Goal: Navigation & Orientation: Find specific page/section

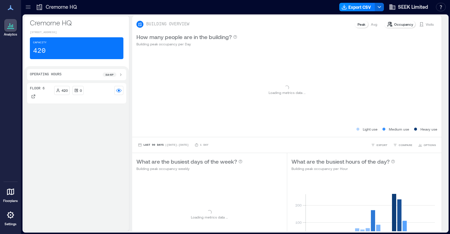
click at [11, 216] on icon at bounding box center [10, 214] width 8 height 8
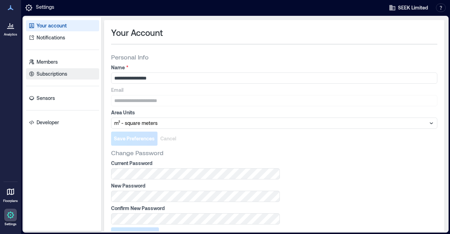
click at [50, 71] on p "Subscriptions" at bounding box center [52, 73] width 31 height 7
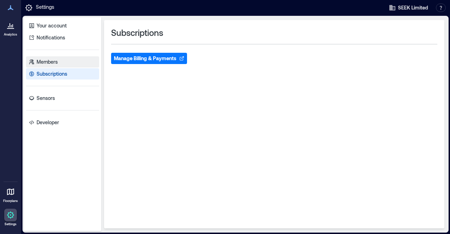
click at [59, 58] on link "Members" at bounding box center [62, 61] width 73 height 11
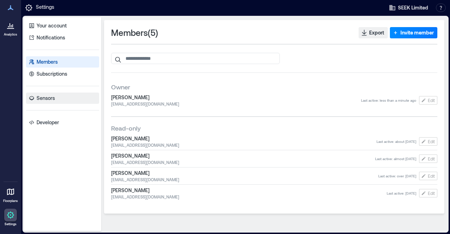
click at [54, 99] on p "Sensors" at bounding box center [46, 97] width 18 height 7
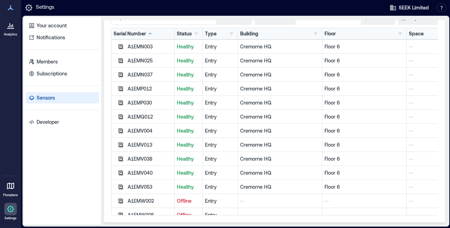
click at [7, 33] on p "Analytics" at bounding box center [10, 34] width 13 height 4
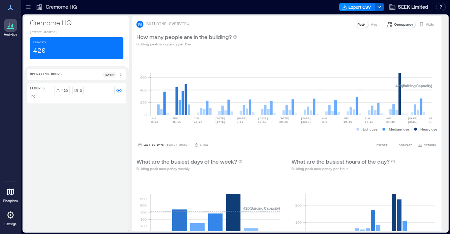
click at [381, 8] on icon "button" at bounding box center [379, 7] width 6 height 6
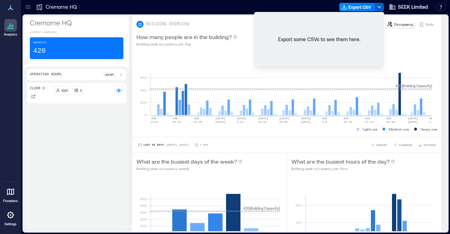
click at [381, 8] on icon "button" at bounding box center [379, 7] width 6 height 6
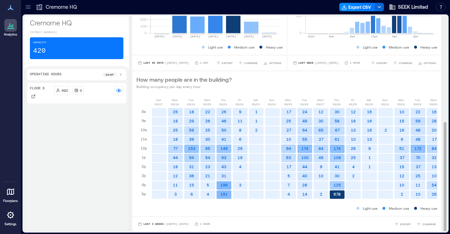
scroll to position [1, 0]
click at [9, 194] on icon at bounding box center [10, 191] width 8 height 8
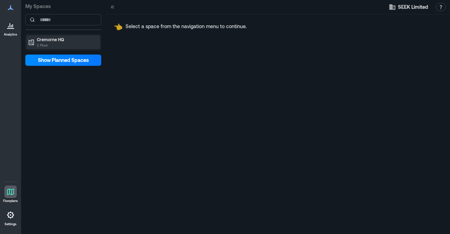
click at [42, 40] on p "Cremorne HQ" at bounding box center [66, 40] width 59 height 6
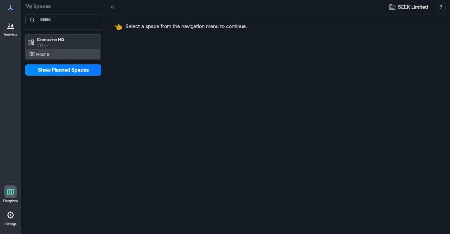
click at [46, 53] on p "Floor 6" at bounding box center [42, 54] width 13 height 6
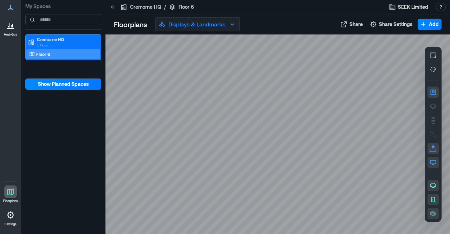
click at [225, 24] on p "Displays & Landmarks" at bounding box center [196, 24] width 57 height 8
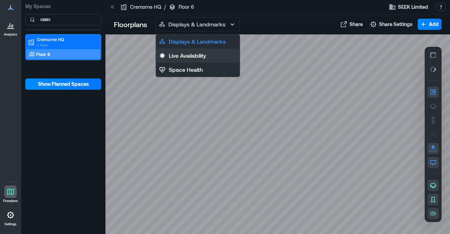
click at [202, 52] on p "Live Availability" at bounding box center [187, 55] width 37 height 8
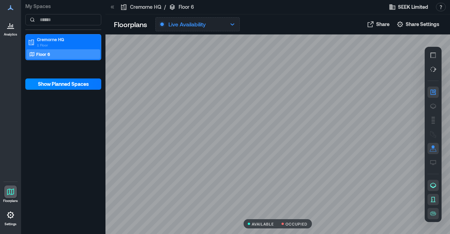
click at [214, 20] on button "Live Availability" at bounding box center [197, 24] width 84 height 14
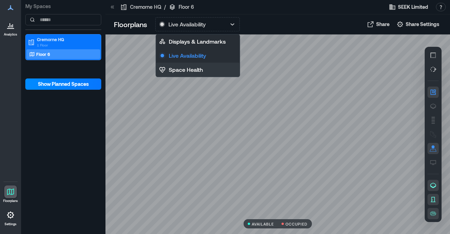
click at [195, 66] on p "Space Health" at bounding box center [186, 69] width 34 height 8
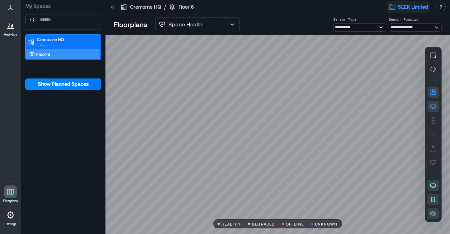
click at [410, 7] on span "SEEK Limited" at bounding box center [413, 7] width 30 height 7
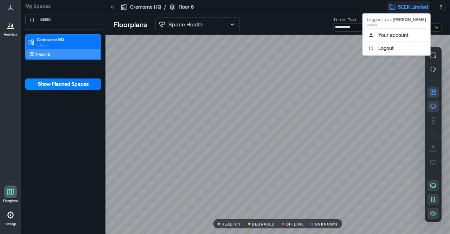
click at [342, 4] on div at bounding box center [290, 6] width 182 height 11
